Goal: Task Accomplishment & Management: Complete application form

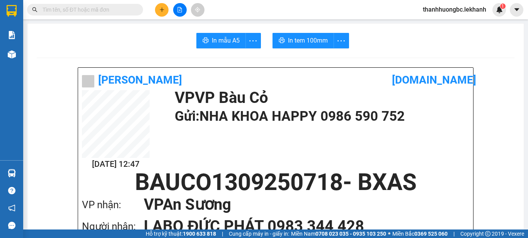
click at [154, 10] on div at bounding box center [180, 10] width 58 height 14
click at [157, 10] on button at bounding box center [162, 10] width 14 height 14
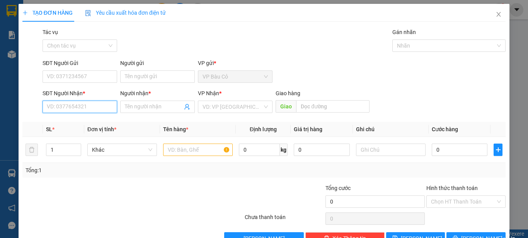
click at [80, 104] on input "SĐT Người Nhận *" at bounding box center [79, 106] width 75 height 12
paste input "0358021321"
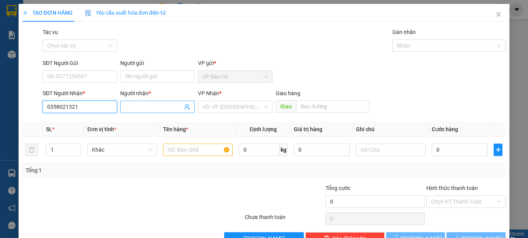
type input "0358021321"
click at [158, 106] on input "Người nhận *" at bounding box center [154, 106] width 58 height 8
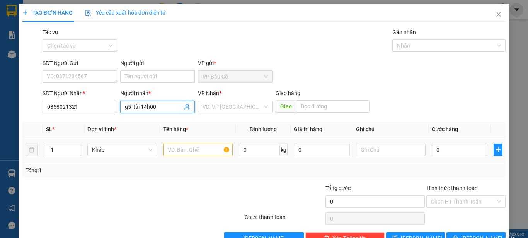
type input "g5 tài 14h00"
click at [168, 146] on input "text" at bounding box center [198, 149] width 70 height 12
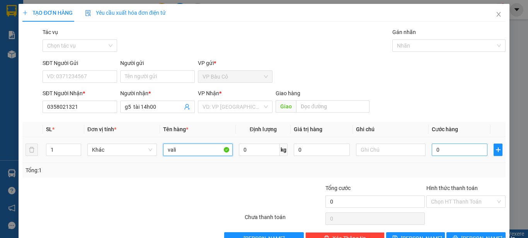
type input "vali"
click at [443, 150] on input "0" at bounding box center [459, 149] width 56 height 12
type input "3"
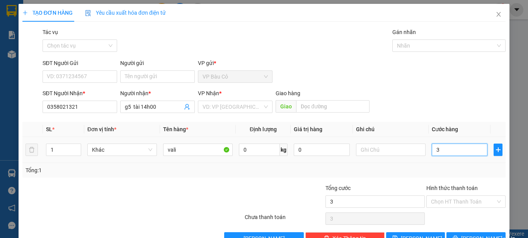
type input "30"
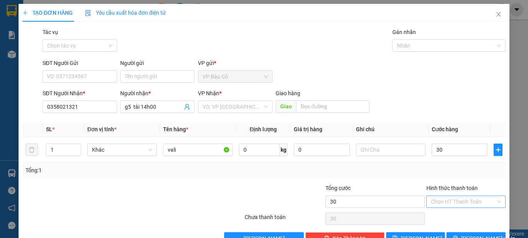
type input "30.000"
click at [454, 197] on input "Hình thức thanh toán" at bounding box center [463, 201] width 65 height 12
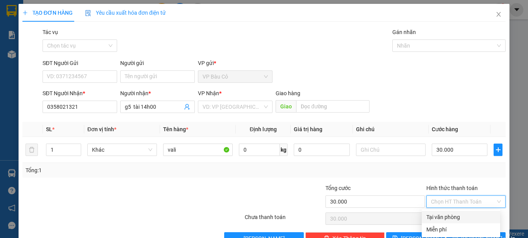
click at [453, 213] on div "Tại văn phòng" at bounding box center [460, 216] width 69 height 8
type input "0"
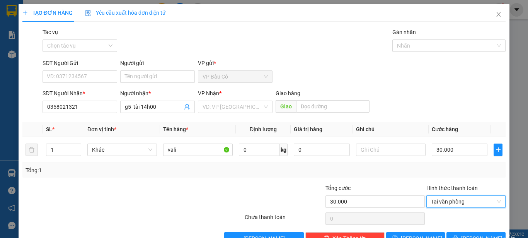
scroll to position [22, 0]
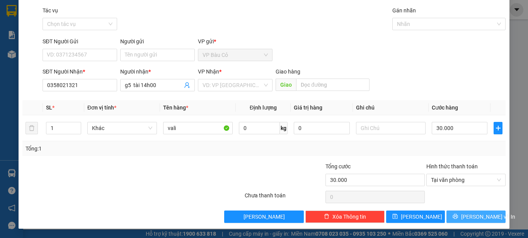
click at [474, 216] on span "Lưu và In" at bounding box center [488, 216] width 54 height 8
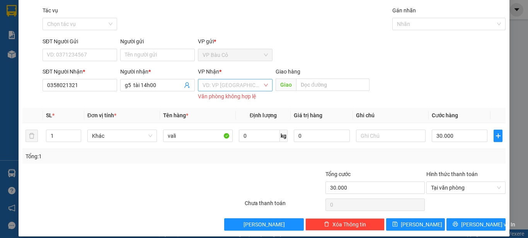
click at [212, 81] on input "search" at bounding box center [232, 85] width 60 height 12
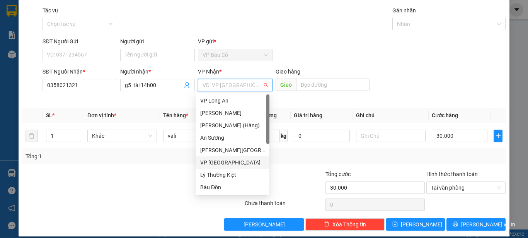
click at [217, 161] on div "VP [PERSON_NAME]" at bounding box center [232, 162] width 65 height 8
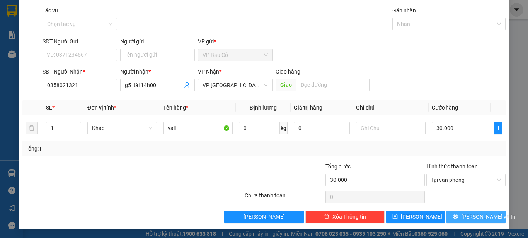
click at [452, 218] on button "Lưu và In" at bounding box center [475, 216] width 59 height 12
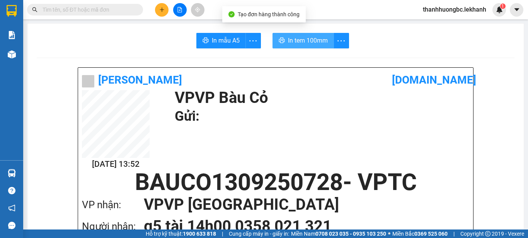
click at [307, 39] on span "In tem 100mm" at bounding box center [308, 41] width 40 height 10
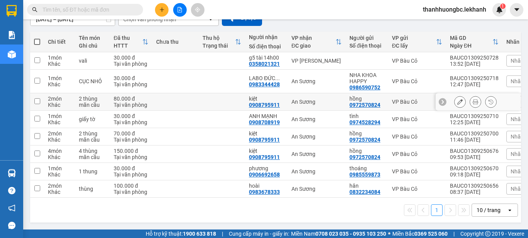
scroll to position [16, 0]
